Goal: Obtain resource: Download file/media

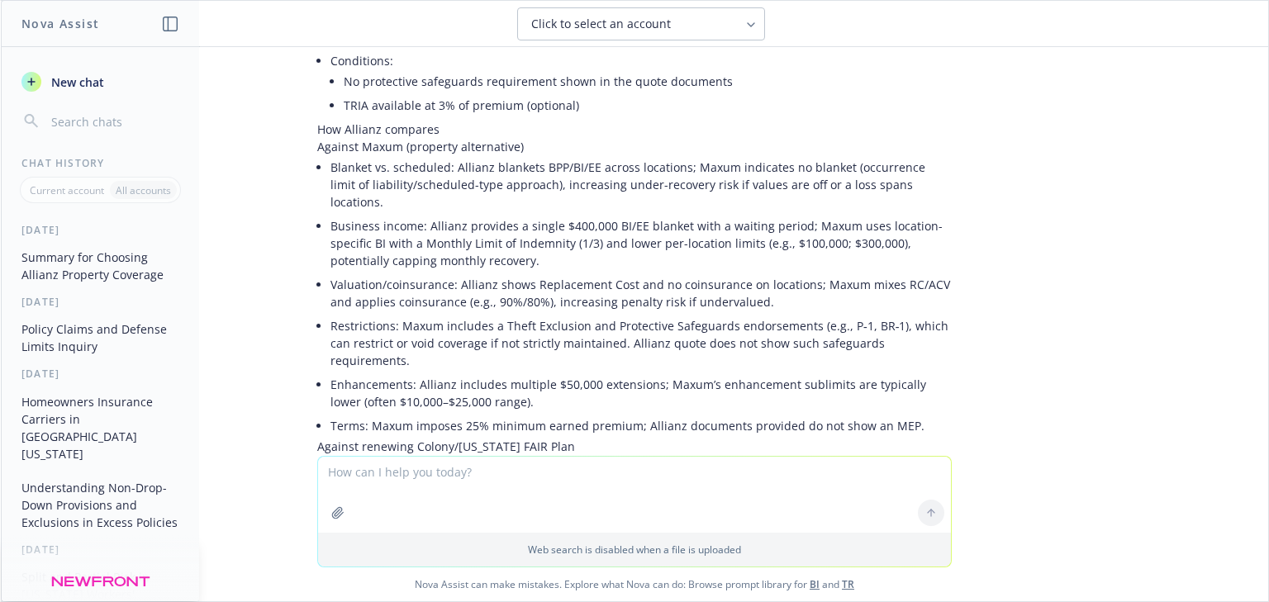
scroll to position [926, 0]
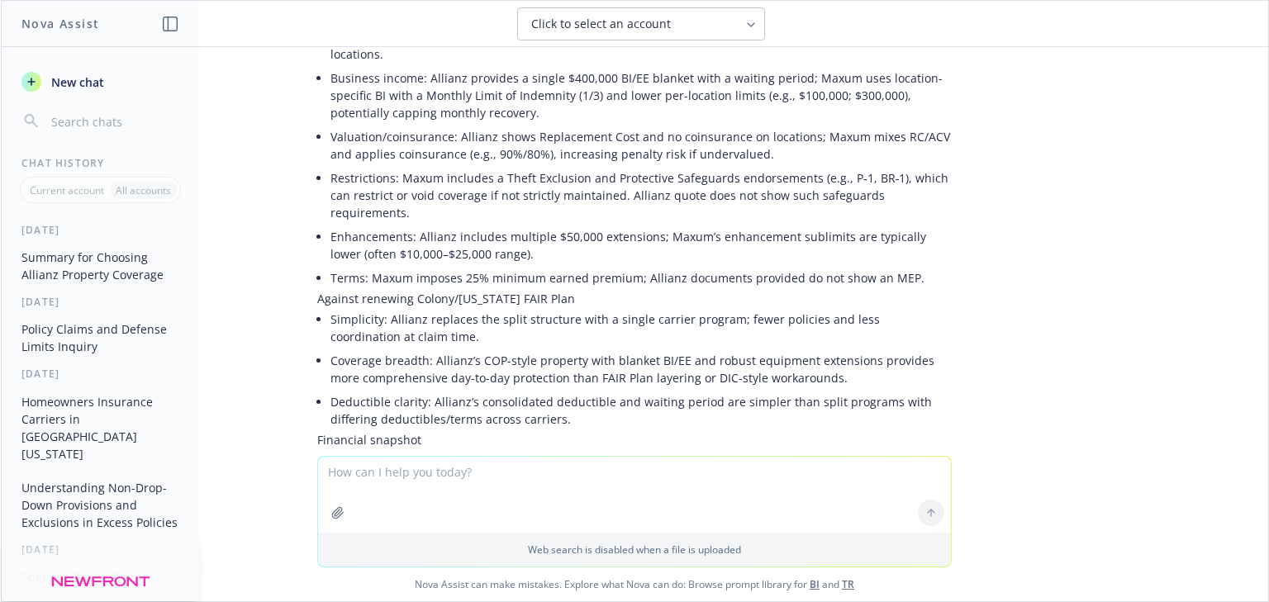
click at [396, 476] on textarea at bounding box center [634, 495] width 633 height 76
type textarea "can you put this insert into a pdf document"
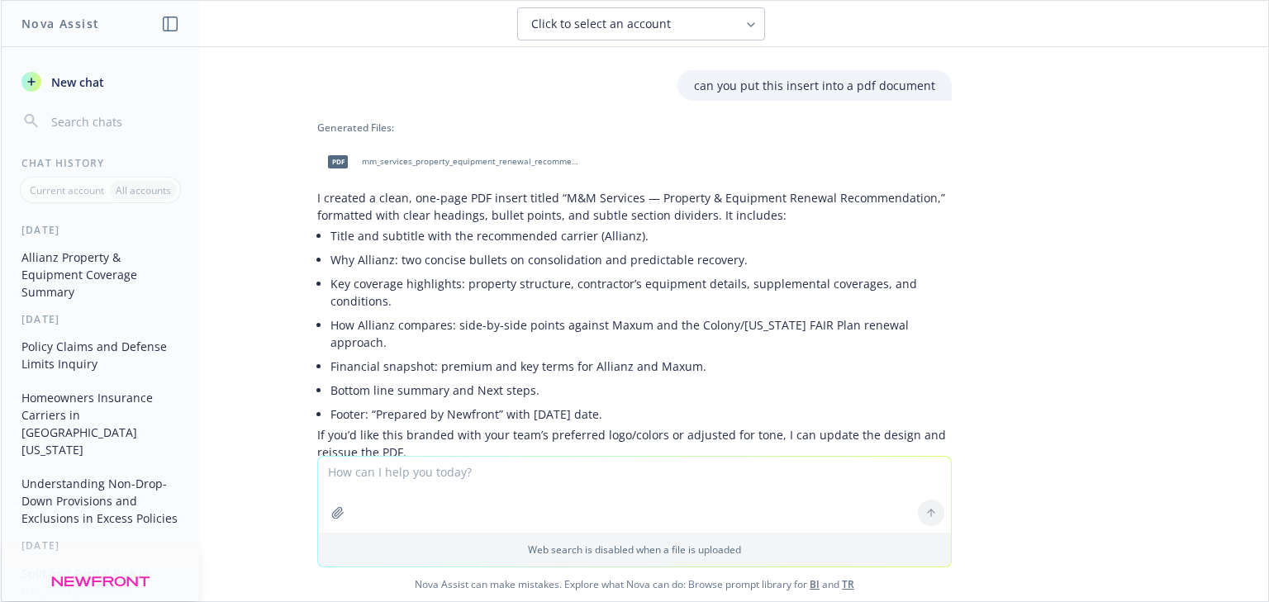
scroll to position [1719, 0]
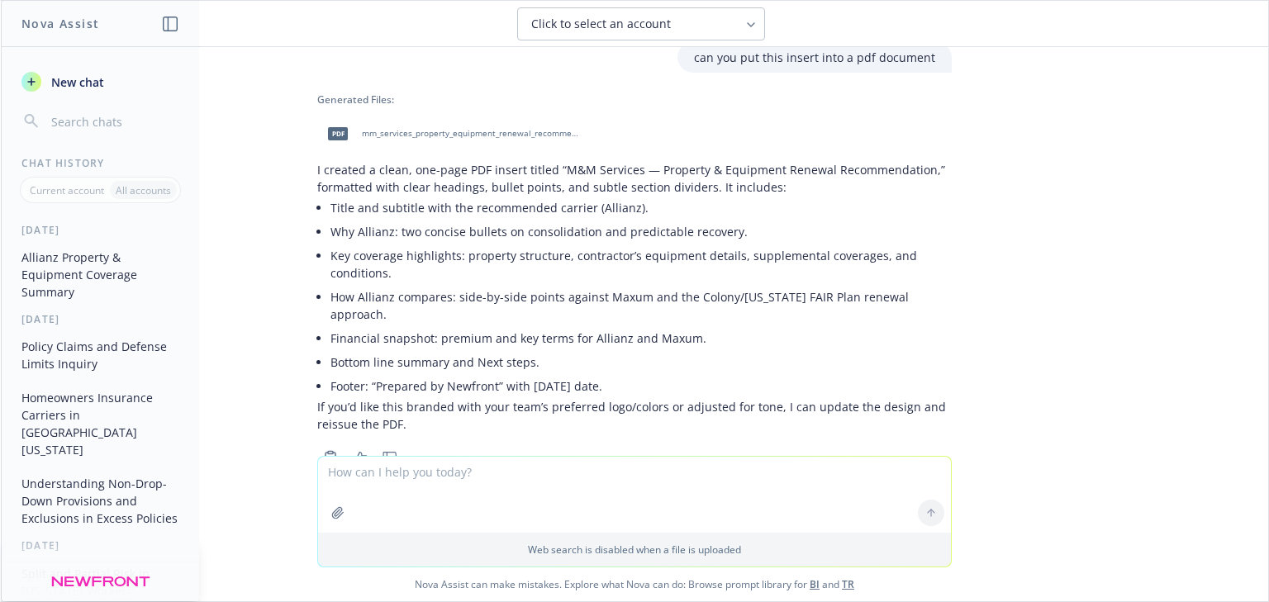
click at [337, 117] on div "pdf" at bounding box center [338, 134] width 35 height 35
drag, startPoint x: 332, startPoint y: 93, endPoint x: 340, endPoint y: 93, distance: 8.3
click at [332, 127] on span "pdf" at bounding box center [338, 133] width 20 height 12
